Goal: Task Accomplishment & Management: Manage account settings

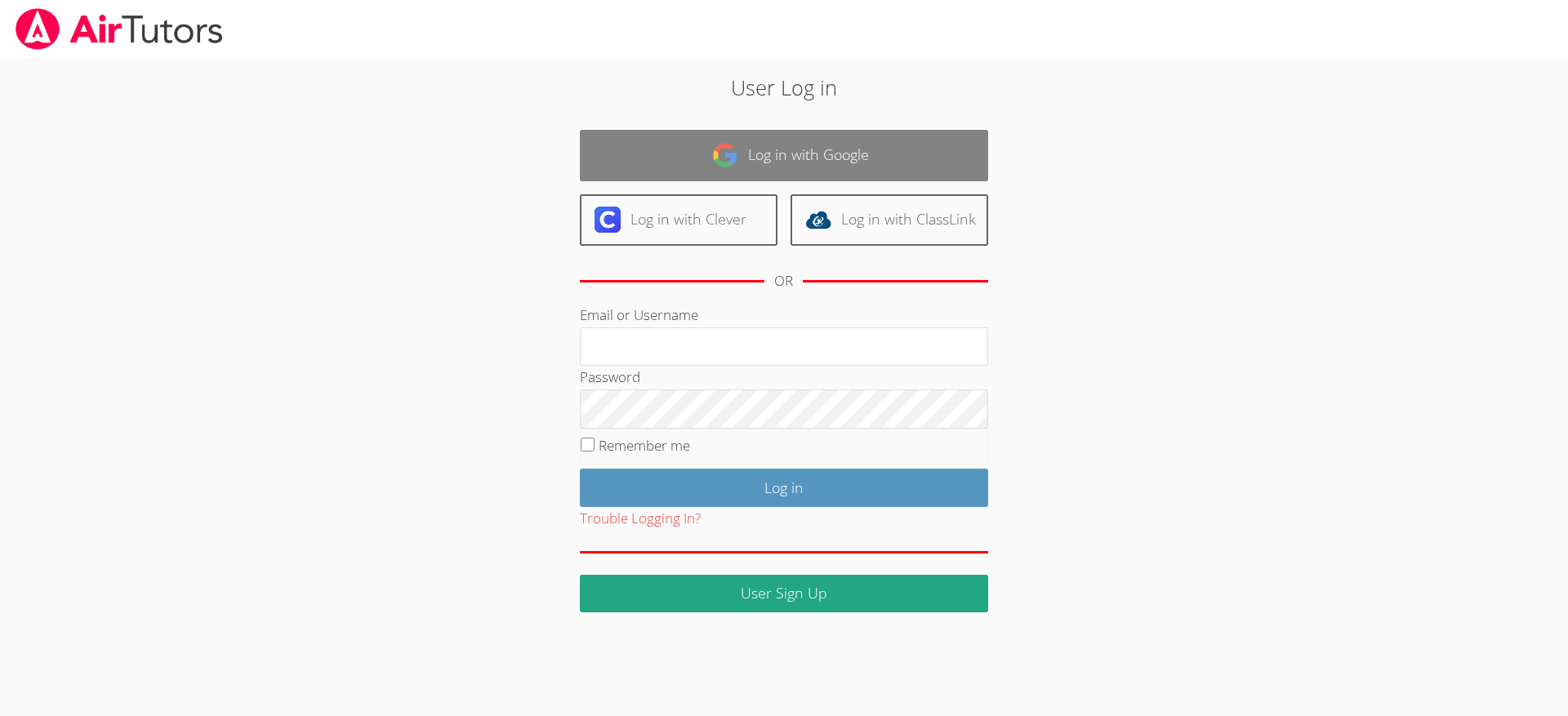
click at [712, 151] on img at bounding box center [725, 155] width 26 height 26
